Goal: Information Seeking & Learning: Find specific fact

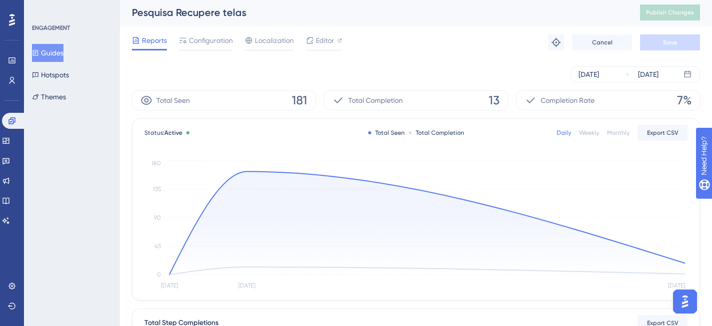
scroll to position [2, 0]
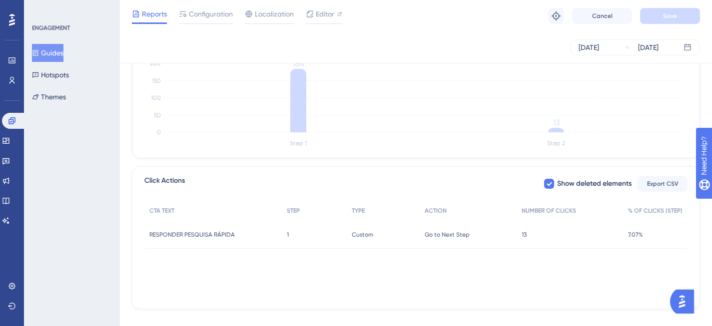
scroll to position [289, 0]
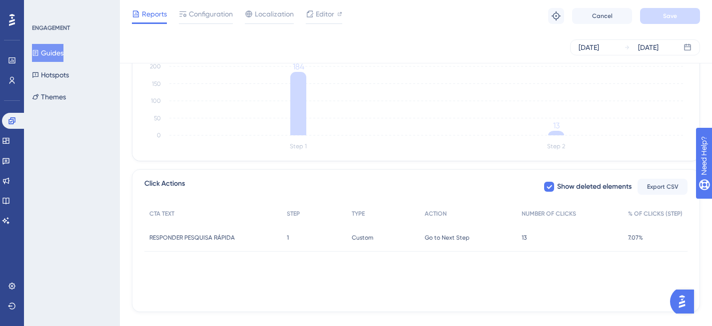
click at [525, 239] on span "13" at bounding box center [524, 238] width 5 height 8
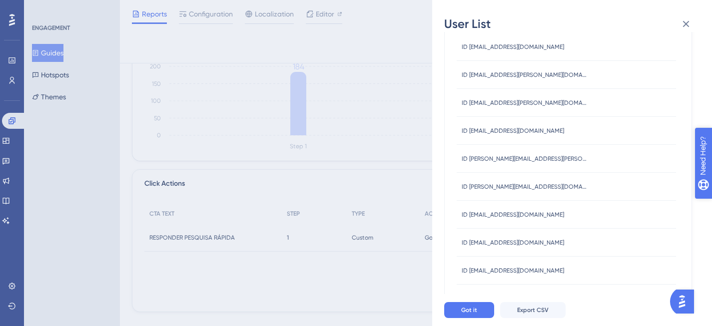
scroll to position [72, 0]
drag, startPoint x: 470, startPoint y: 129, endPoint x: 578, endPoint y: 138, distance: 108.8
click at [564, 138] on div "ID amaraldantasrepresentacoes@gmail.com ID amaraldantasrepresentacoes@gmail.com" at bounding box center [513, 130] width 102 height 28
copy span "amaraldantasrepresentacoes@gmail.com"
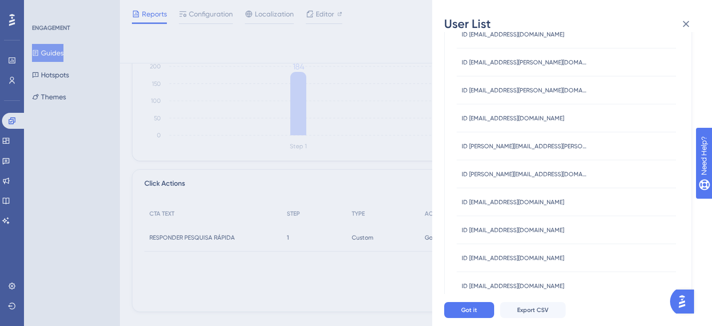
scroll to position [98, 0]
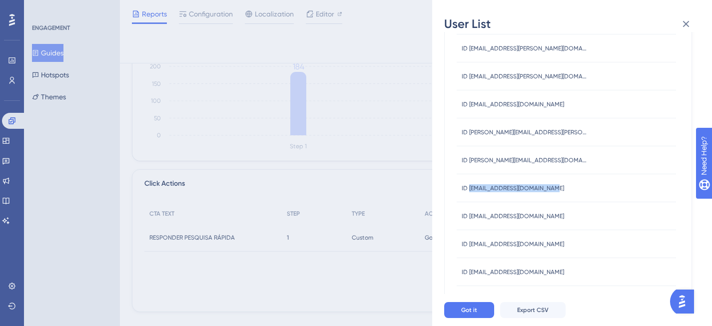
drag, startPoint x: 470, startPoint y: 188, endPoint x: 552, endPoint y: 190, distance: 82.5
click at [552, 190] on div "ID cobranca@agrobatida.com.br ID cobranca@agrobatida.com.br" at bounding box center [566, 188] width 219 height 28
copy span "cobranca@agrobatida.com.br"
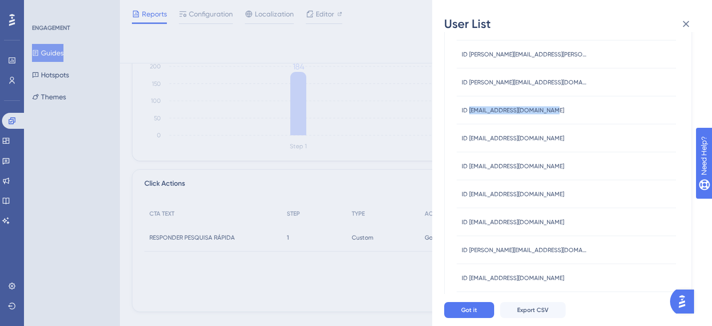
scroll to position [178, 0]
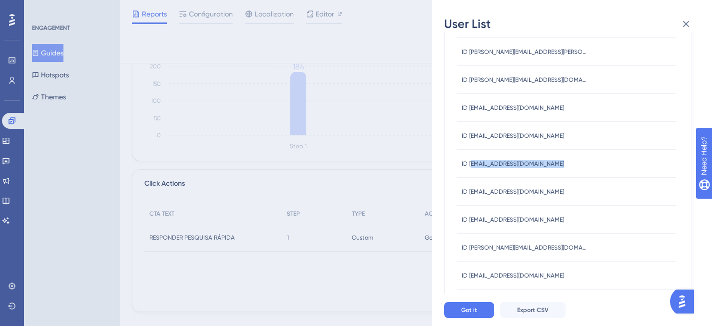
drag, startPoint x: 550, startPoint y: 164, endPoint x: 470, endPoint y: 164, distance: 80.0
click at [470, 164] on span "ID larissasilvanas349@gmail.com" at bounding box center [513, 164] width 102 height 8
drag, startPoint x: 551, startPoint y: 276, endPoint x: 470, endPoint y: 278, distance: 81.5
click at [470, 278] on span "ID valorizecobranca6@gmail.com" at bounding box center [513, 276] width 102 height 8
copy span "valorizecobranca6@gmail.com"
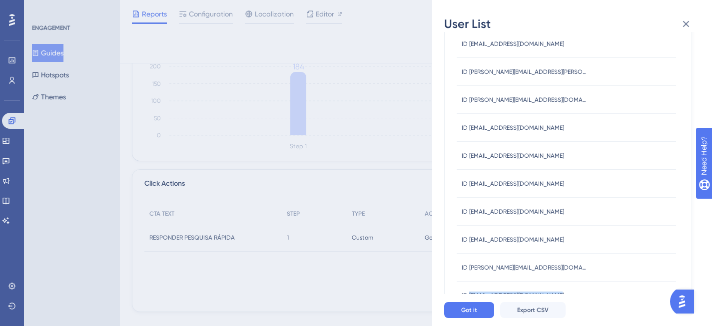
scroll to position [143, 0]
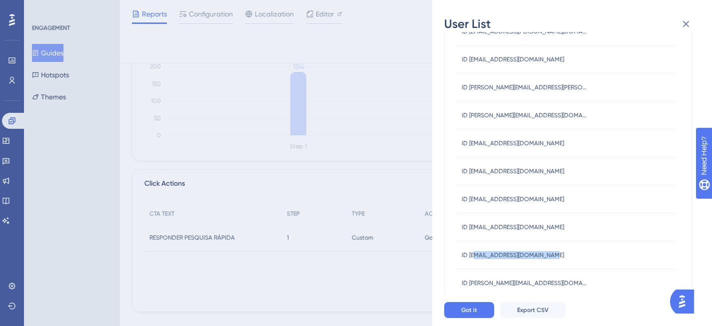
drag, startPoint x: 545, startPoint y: 253, endPoint x: 500, endPoint y: 254, distance: 44.5
click at [481, 254] on span "ID luizpaulosalesadv@gmail.com" at bounding box center [513, 255] width 102 height 8
drag, startPoint x: 549, startPoint y: 254, endPoint x: 469, endPoint y: 255, distance: 79.5
click at [469, 255] on span "ID luizpaulosalesadv@gmail.com" at bounding box center [513, 255] width 102 height 8
copy span "luizpaulosalesadv@gmail.com"
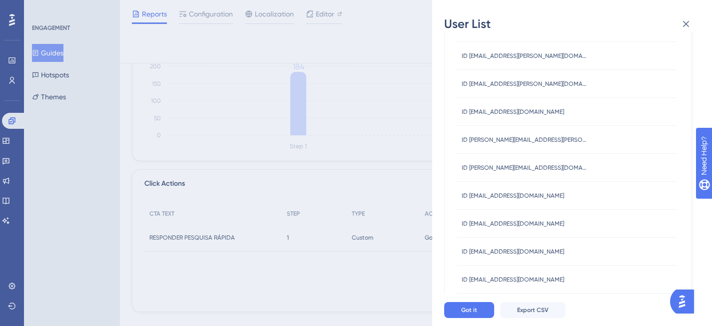
scroll to position [0, 0]
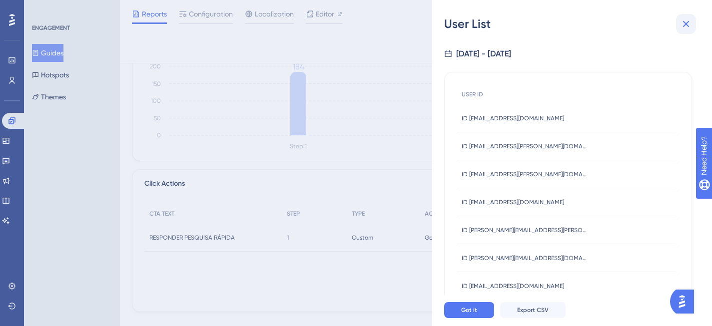
click at [686, 20] on icon at bounding box center [686, 24] width 12 height 12
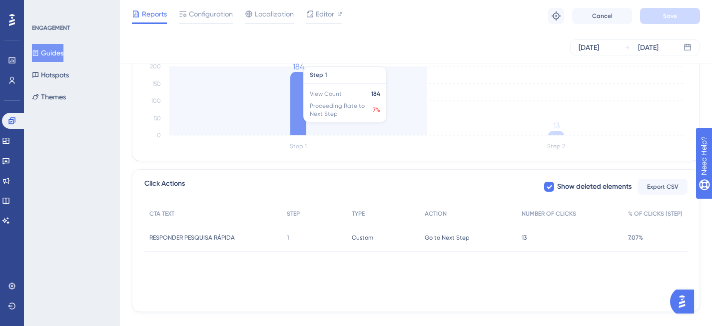
click at [296, 86] on icon at bounding box center [298, 103] width 16 height 63
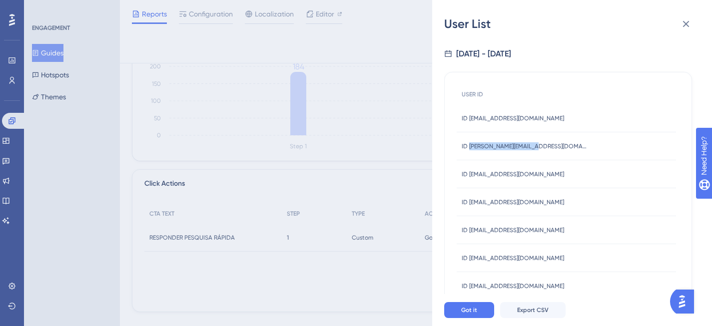
drag, startPoint x: 541, startPoint y: 144, endPoint x: 470, endPoint y: 147, distance: 70.5
click at [470, 147] on div "ID abner@jmachado.com.br ID abner@jmachado.com.br" at bounding box center [566, 146] width 219 height 28
copy span "abner@jmachado.com.br"
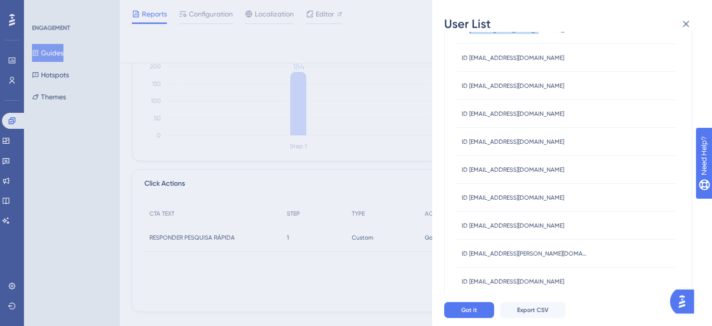
scroll to position [125, 0]
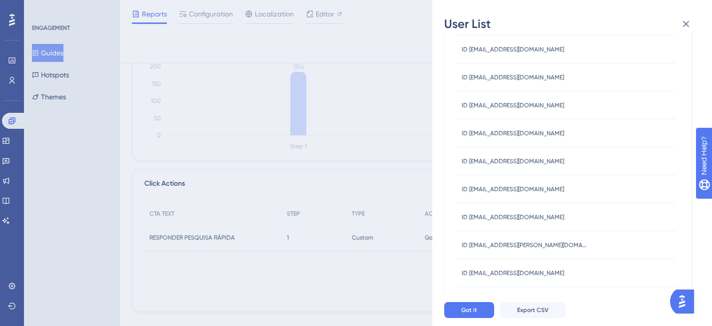
drag, startPoint x: 588, startPoint y: 188, endPoint x: 488, endPoint y: 191, distance: 100.0
click at [488, 191] on div "ID agendamentodigital@vemreceber.com.br ID agendamentodigital@vemreceber.com.br" at bounding box center [566, 189] width 219 height 28
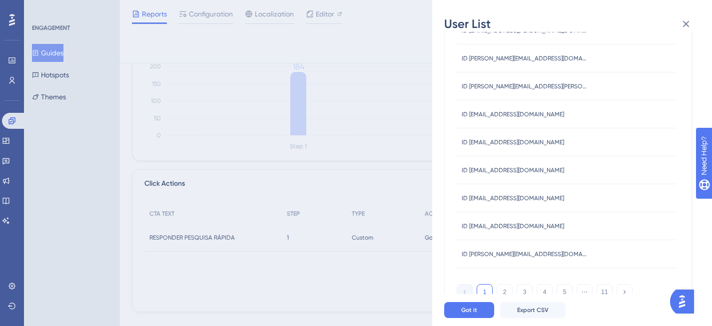
scroll to position [396, 0]
click at [503, 290] on button "2" at bounding box center [505, 292] width 16 height 16
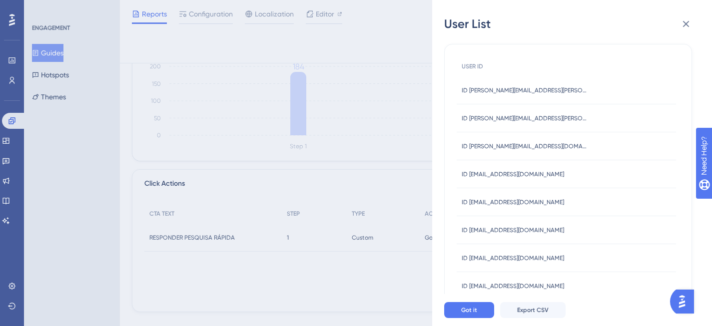
scroll to position [37, 0]
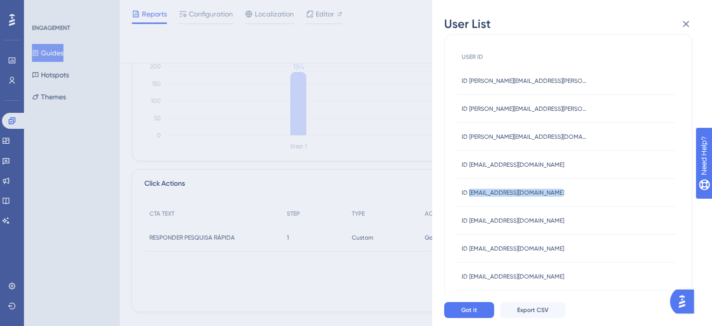
drag, startPoint x: 555, startPoint y: 194, endPoint x: 469, endPoint y: 193, distance: 86.0
click at [469, 193] on div "ID anacristina@twipneus.com.br ID anacristina@twipneus.com.br" at bounding box center [566, 193] width 219 height 28
copy span "anacristina@twipneus.com.br"
click at [383, 256] on div "User List 9/9/2025 - 9/11/2025 USER ID ID ana.paiva@omnibuy.com.br ID ana.paiva…" at bounding box center [356, 163] width 712 height 326
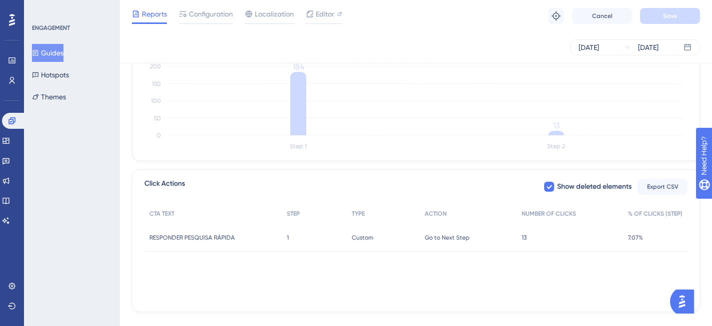
click at [550, 240] on div "13 13" at bounding box center [570, 238] width 106 height 28
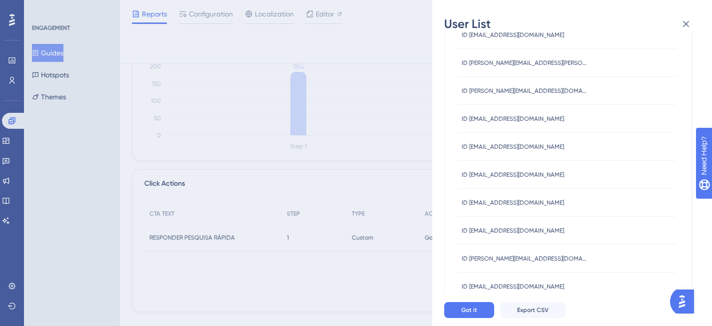
scroll to position [182, 0]
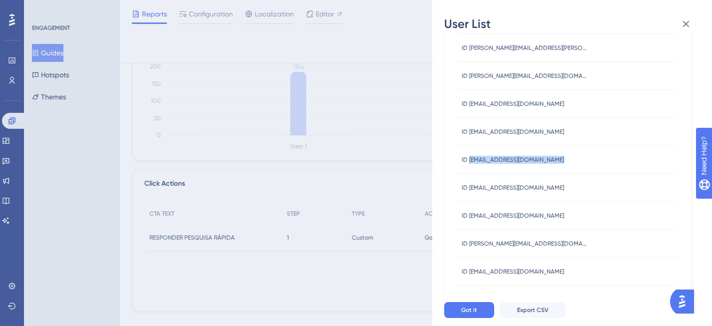
drag, startPoint x: 559, startPoint y: 160, endPoint x: 469, endPoint y: 159, distance: 90.0
click at [469, 159] on div "ID larissasilvanas349@gmail.com ID larissasilvanas349@gmail.com" at bounding box center [566, 160] width 219 height 28
copy span "larissasilvanas349@gmail.com"
